Goal: Task Accomplishment & Management: Manage account settings

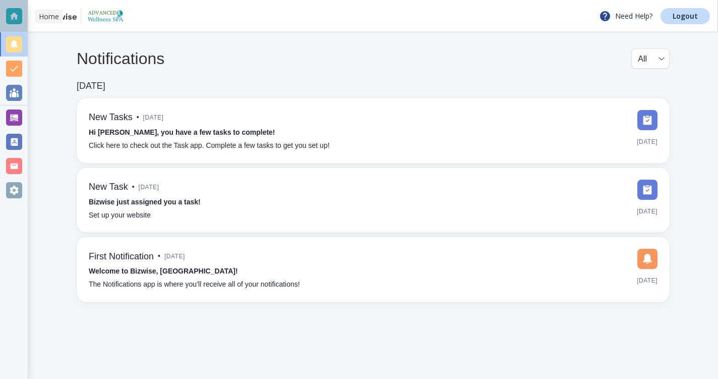
click at [17, 13] on div at bounding box center [14, 16] width 16 height 16
click at [16, 17] on div at bounding box center [14, 16] width 16 height 16
click at [13, 187] on div at bounding box center [14, 190] width 16 height 16
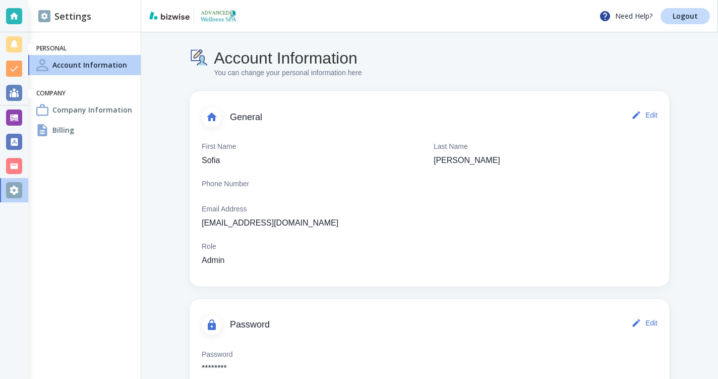
click at [60, 127] on h4 "Billing" at bounding box center [63, 130] width 22 height 11
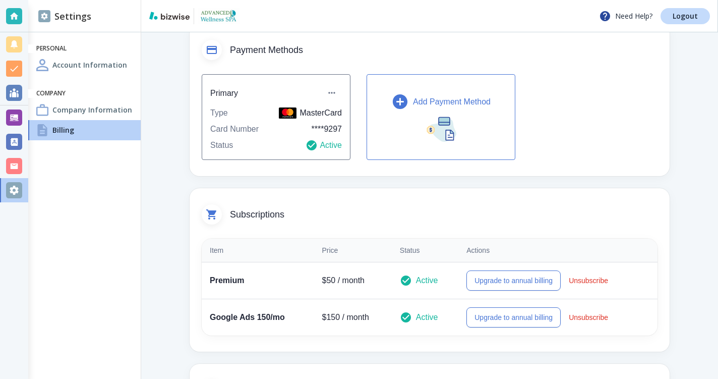
scroll to position [65, 0]
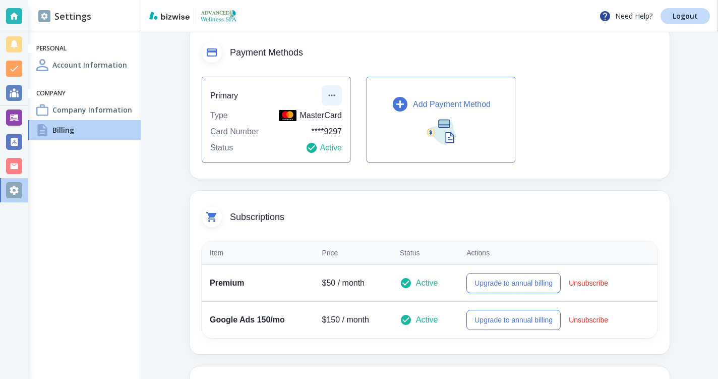
click at [332, 94] on icon "button" at bounding box center [332, 95] width 10 height 10
click at [353, 115] on li "Edit payment method" at bounding box center [368, 117] width 84 height 16
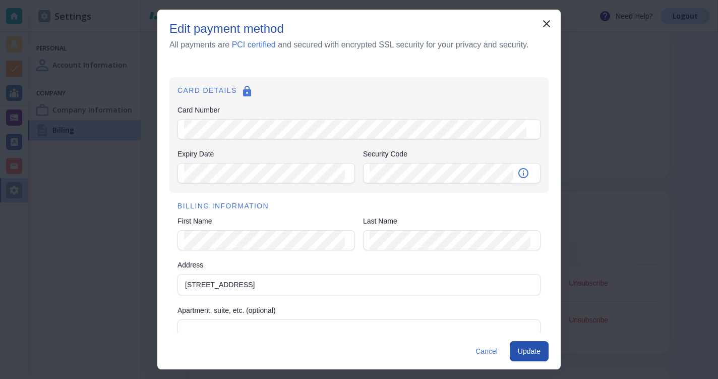
scroll to position [0, 0]
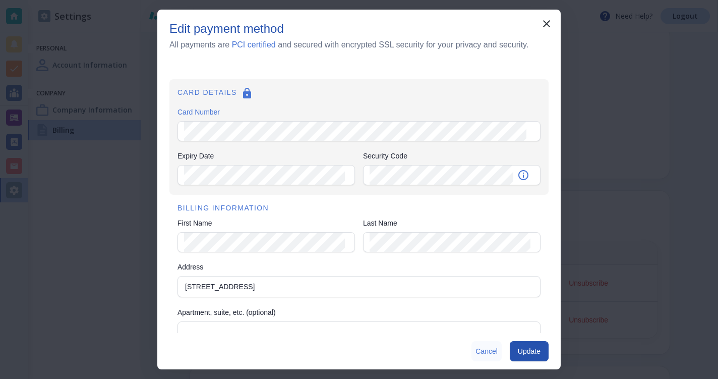
click at [484, 350] on button "Cancel" at bounding box center [486, 351] width 30 height 20
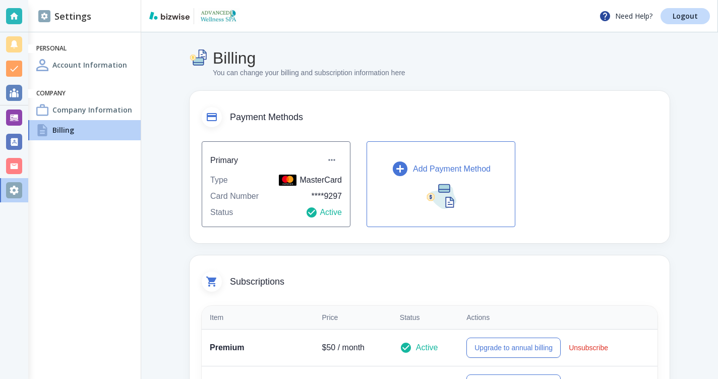
click at [213, 115] on icon at bounding box center [212, 117] width 10 height 8
click at [100, 66] on h4 "Account Information" at bounding box center [89, 65] width 75 height 11
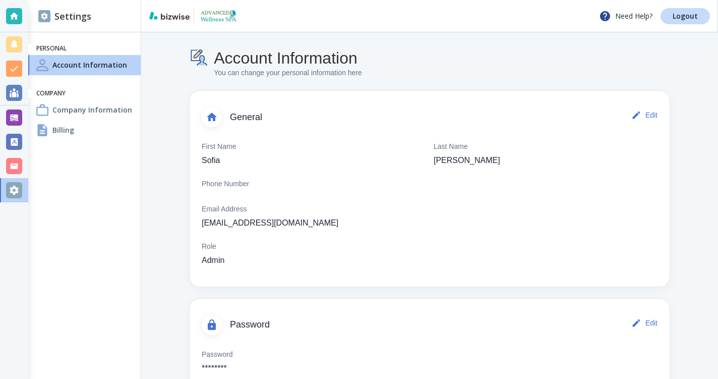
click at [71, 129] on h4 "Billing" at bounding box center [63, 130] width 22 height 11
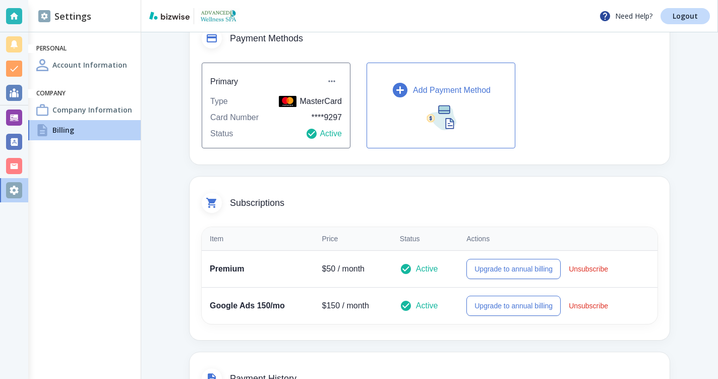
scroll to position [81, 0]
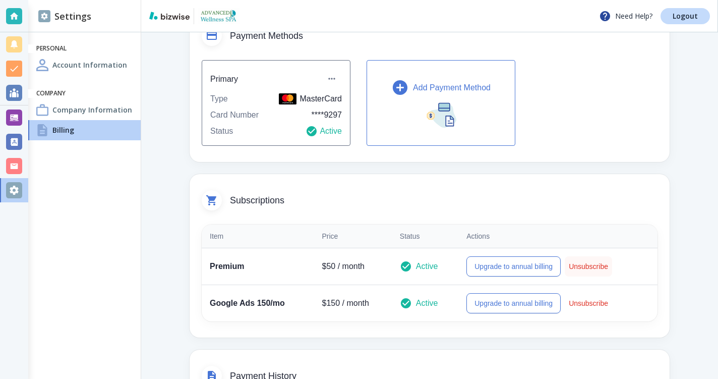
click at [584, 264] on button "Unsubscribe" at bounding box center [588, 266] width 47 height 20
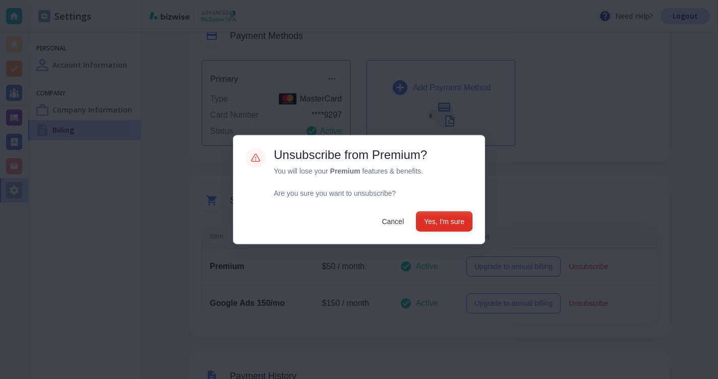
click at [446, 221] on button "Yes, I'm sure" at bounding box center [444, 221] width 56 height 20
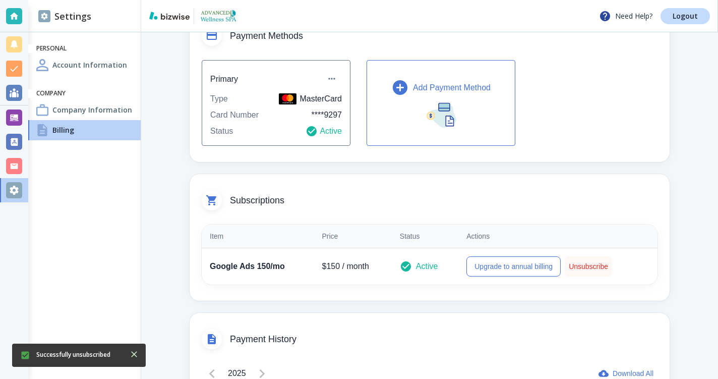
click at [581, 267] on button "Unsubscribe" at bounding box center [588, 266] width 47 height 20
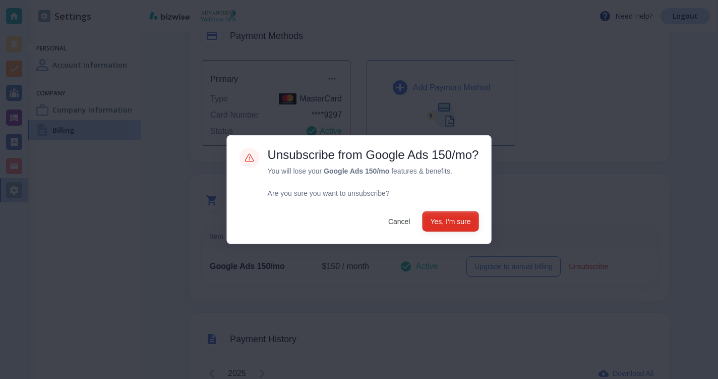
click at [458, 221] on button "Yes, I'm sure" at bounding box center [450, 221] width 56 height 20
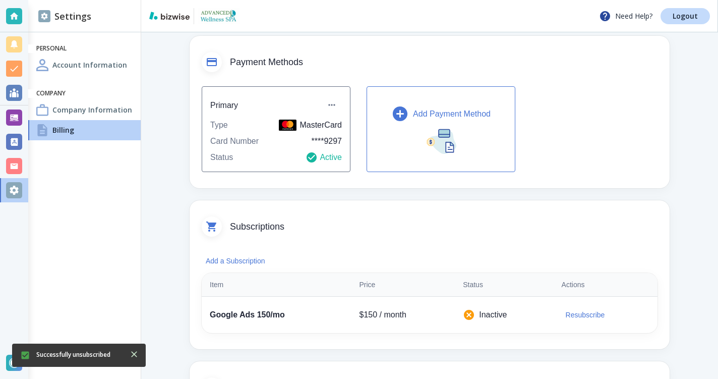
scroll to position [0, 0]
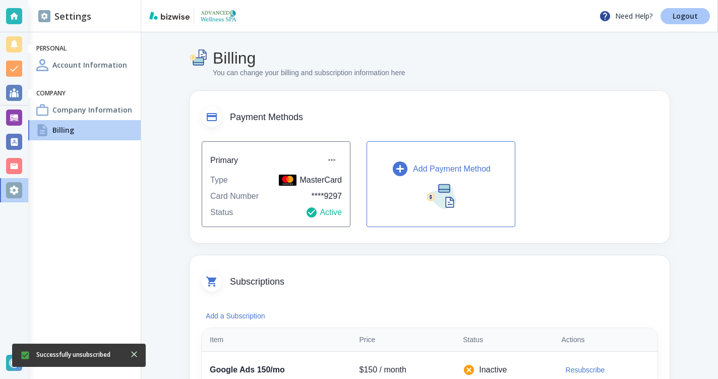
click at [684, 15] on p "Logout" at bounding box center [685, 16] width 25 height 7
